Goal: Task Accomplishment & Management: Use online tool/utility

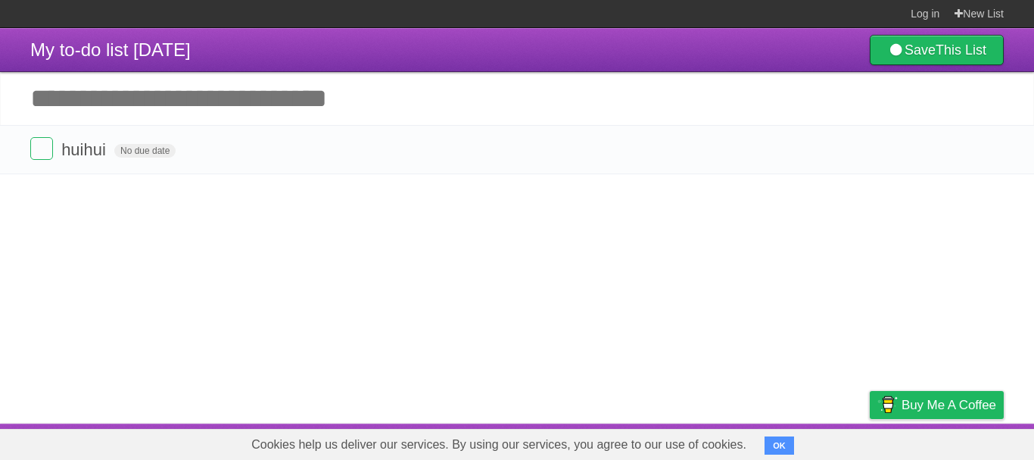
click at [777, 442] on button "OK" at bounding box center [780, 445] width 30 height 18
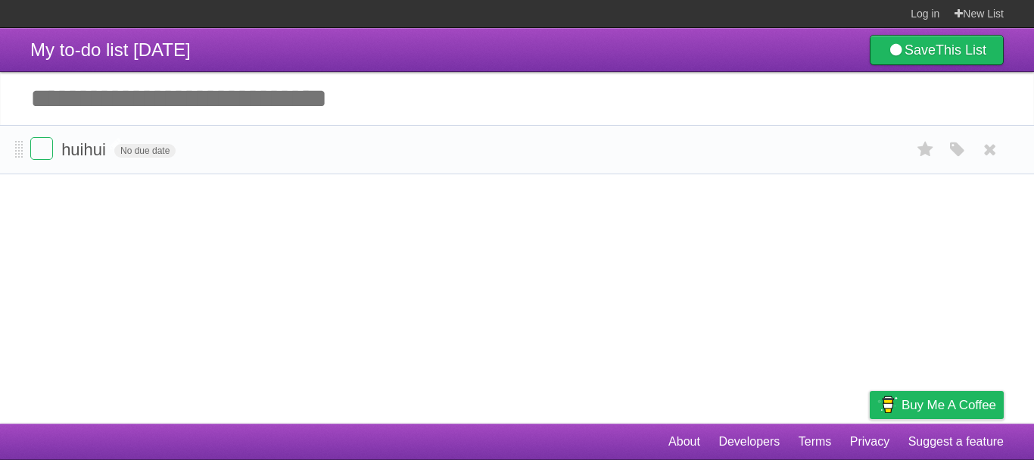
click at [62, 151] on span "huihui" at bounding box center [85, 149] width 48 height 19
click at [992, 156] on icon at bounding box center [990, 149] width 21 height 25
click at [170, 84] on input "Add another task" at bounding box center [517, 98] width 1034 height 53
click at [218, 104] on input "Add another task" at bounding box center [517, 98] width 1034 height 53
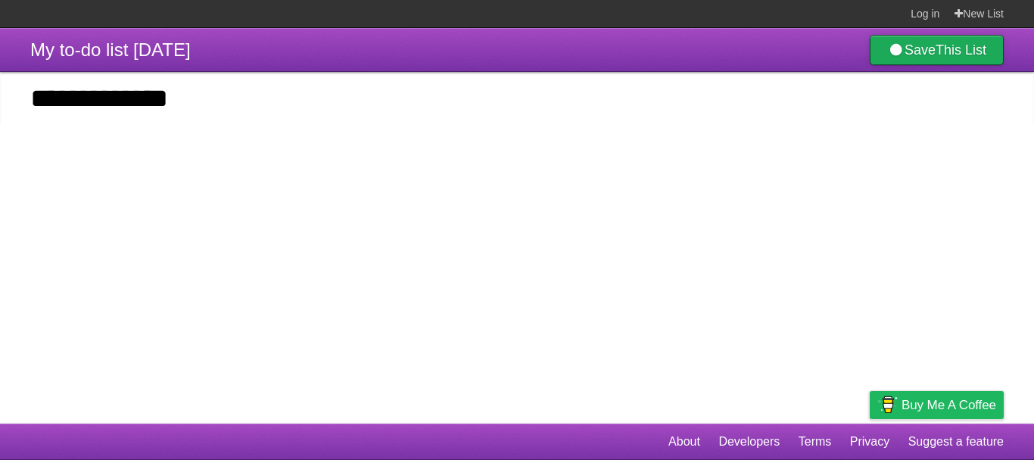
type input "**********"
click at [964, 40] on link "Save This List" at bounding box center [937, 50] width 134 height 30
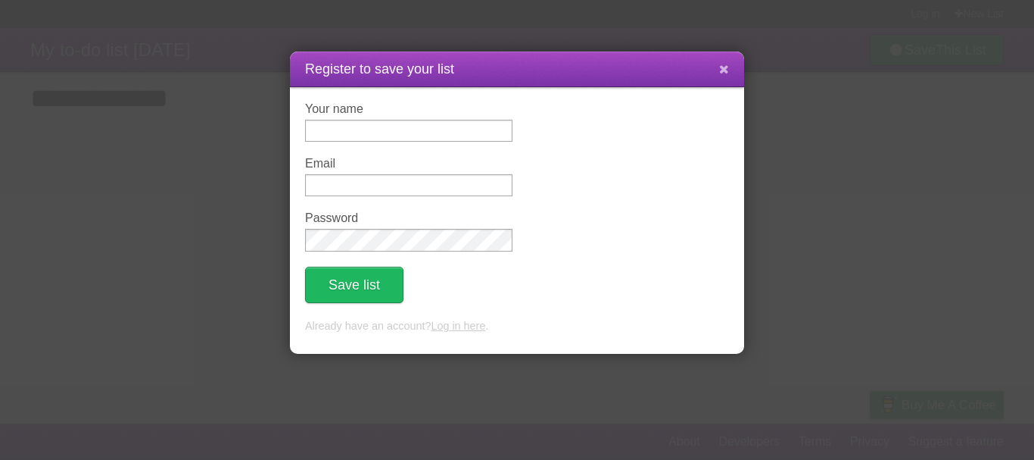
click at [718, 67] on button at bounding box center [724, 69] width 33 height 29
